Goal: Transaction & Acquisition: Purchase product/service

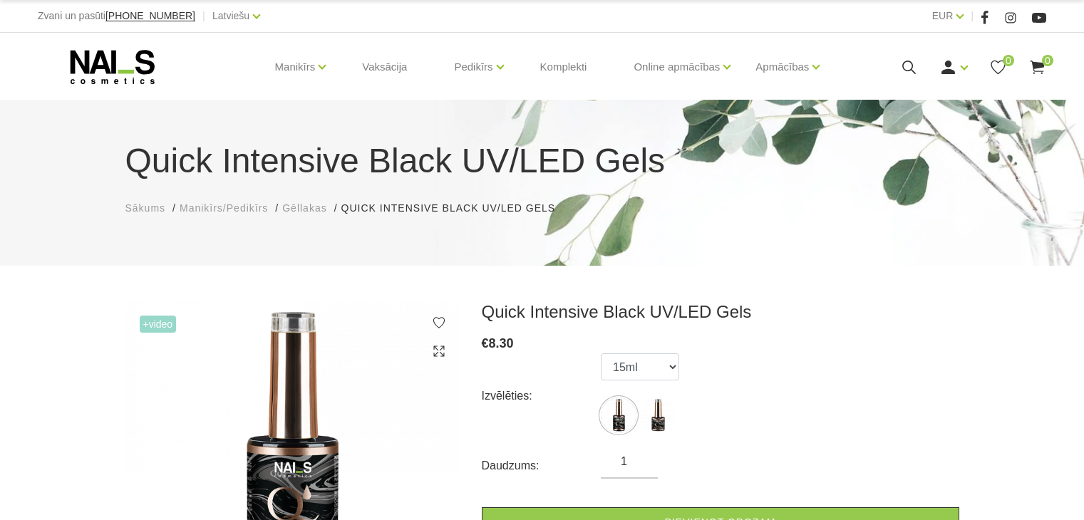
scroll to position [192, 0]
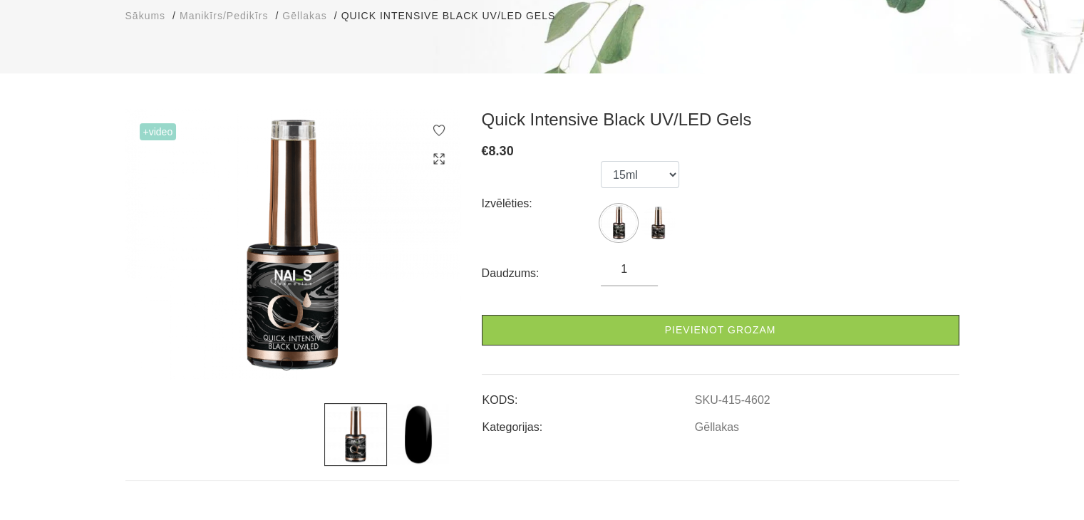
click at [153, 19] on span "Sākums" at bounding box center [145, 15] width 41 height 11
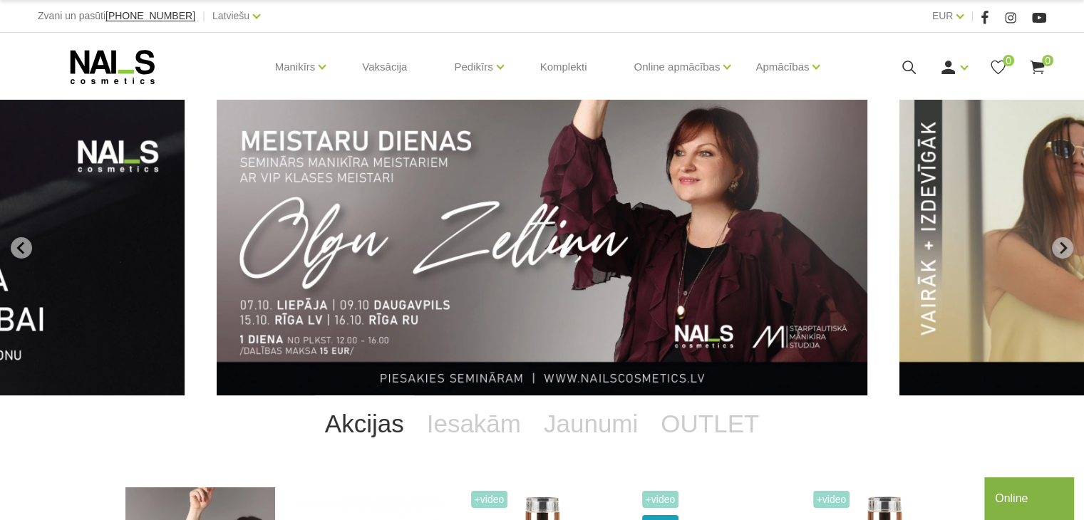
click at [473, 314] on img "1 of 13" at bounding box center [542, 248] width 650 height 296
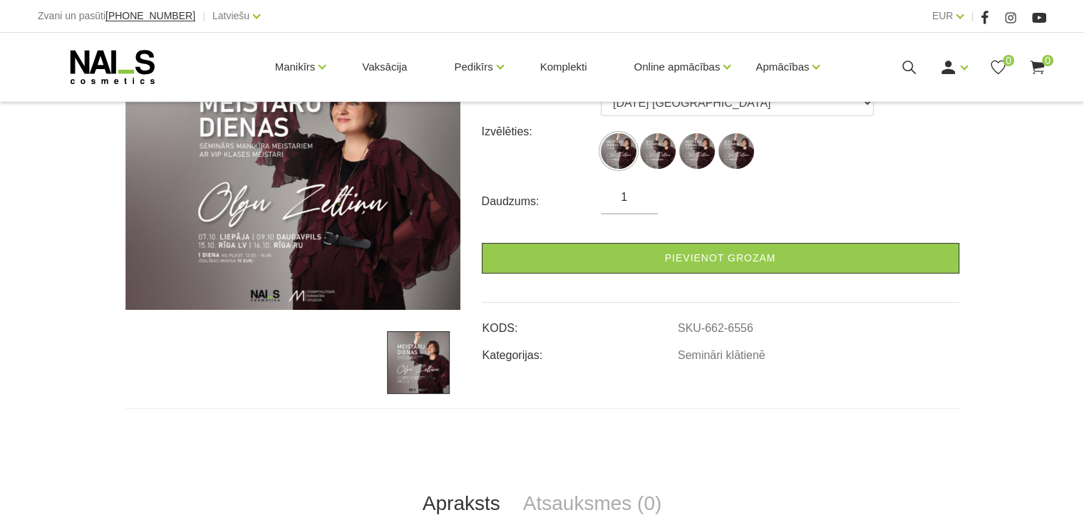
scroll to position [285, 0]
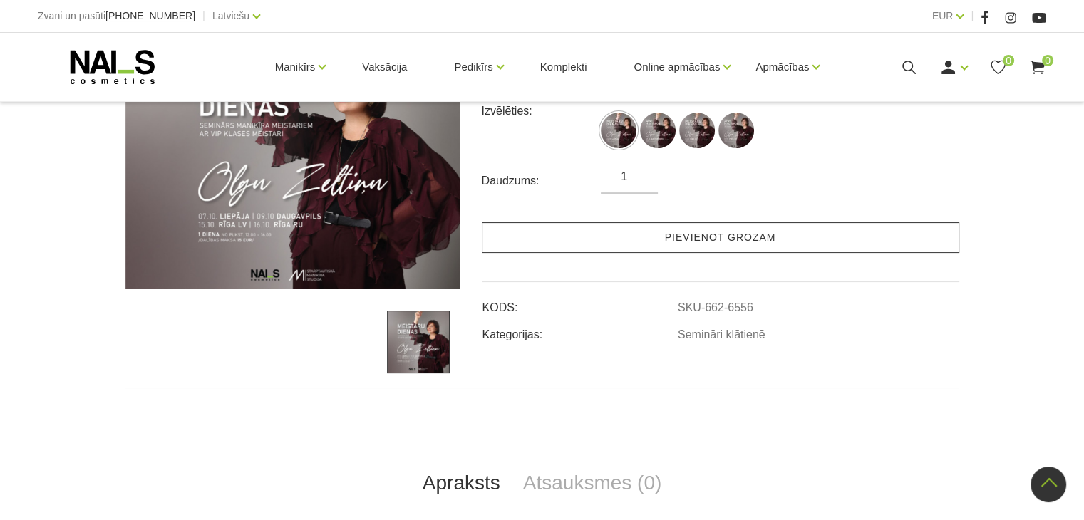
click at [764, 246] on link "Pievienot grozam" at bounding box center [720, 237] width 477 height 31
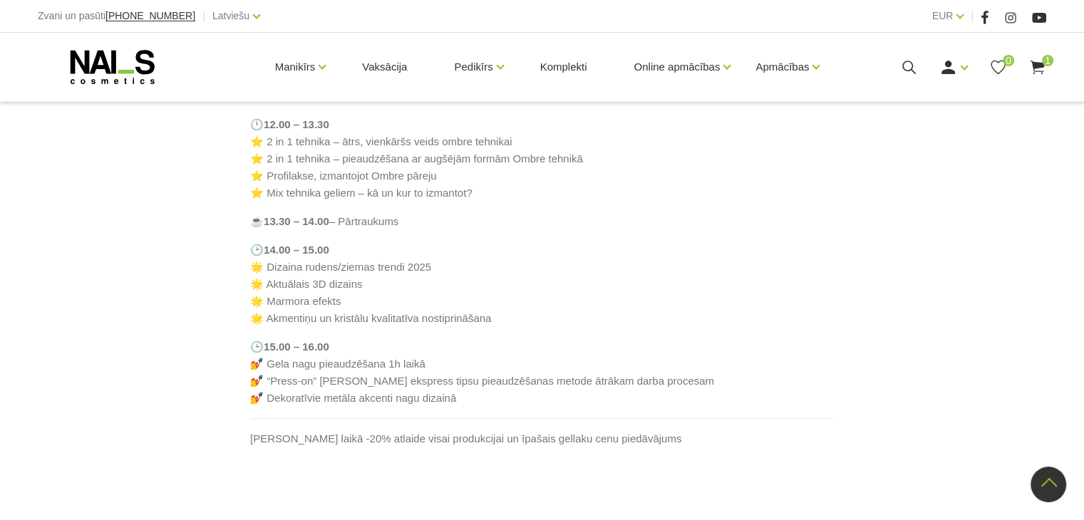
scroll to position [926, 0]
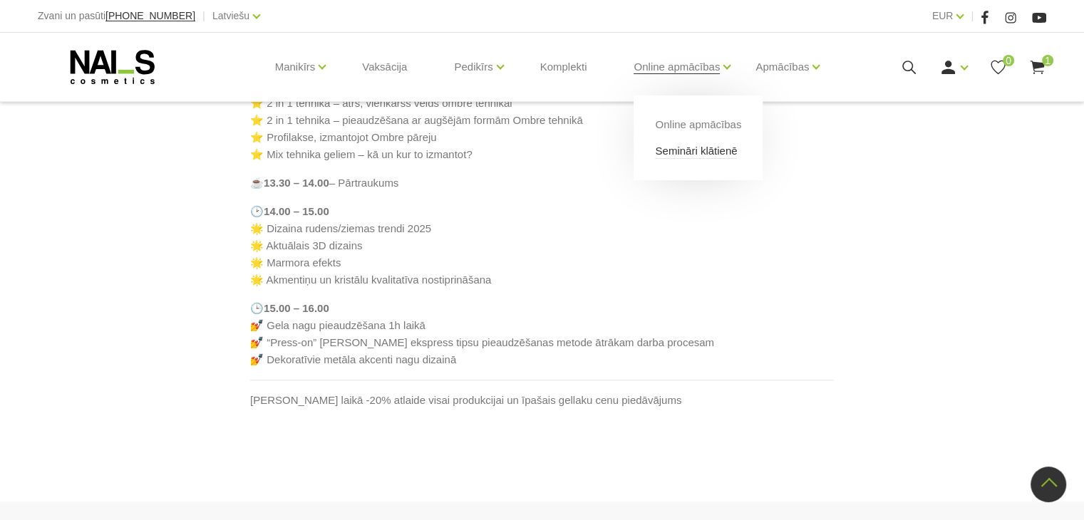
click at [679, 152] on link "Semināri klātienē" at bounding box center [696, 151] width 82 height 16
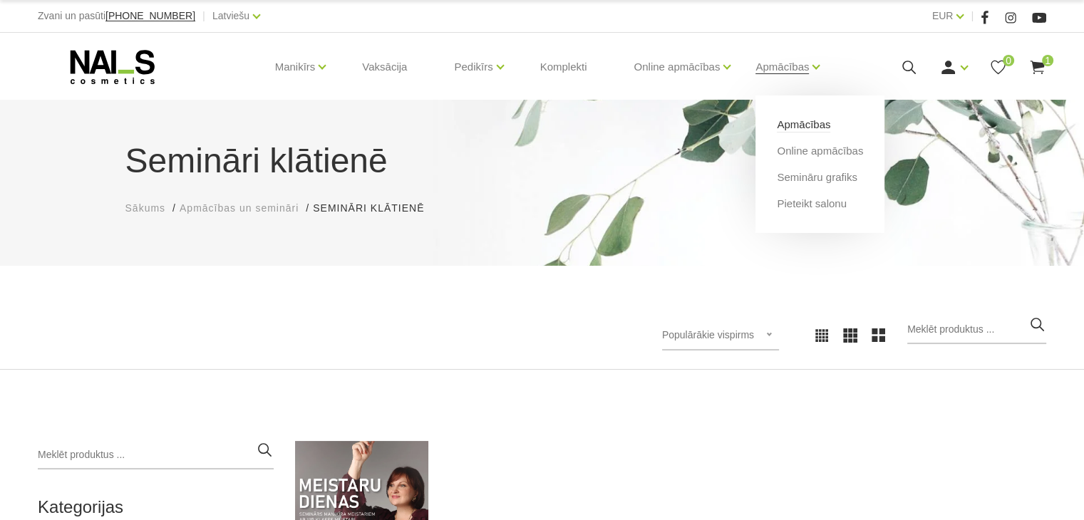
click at [799, 129] on link "Apmācības" at bounding box center [803, 125] width 53 height 16
